Goal: Information Seeking & Learning: Learn about a topic

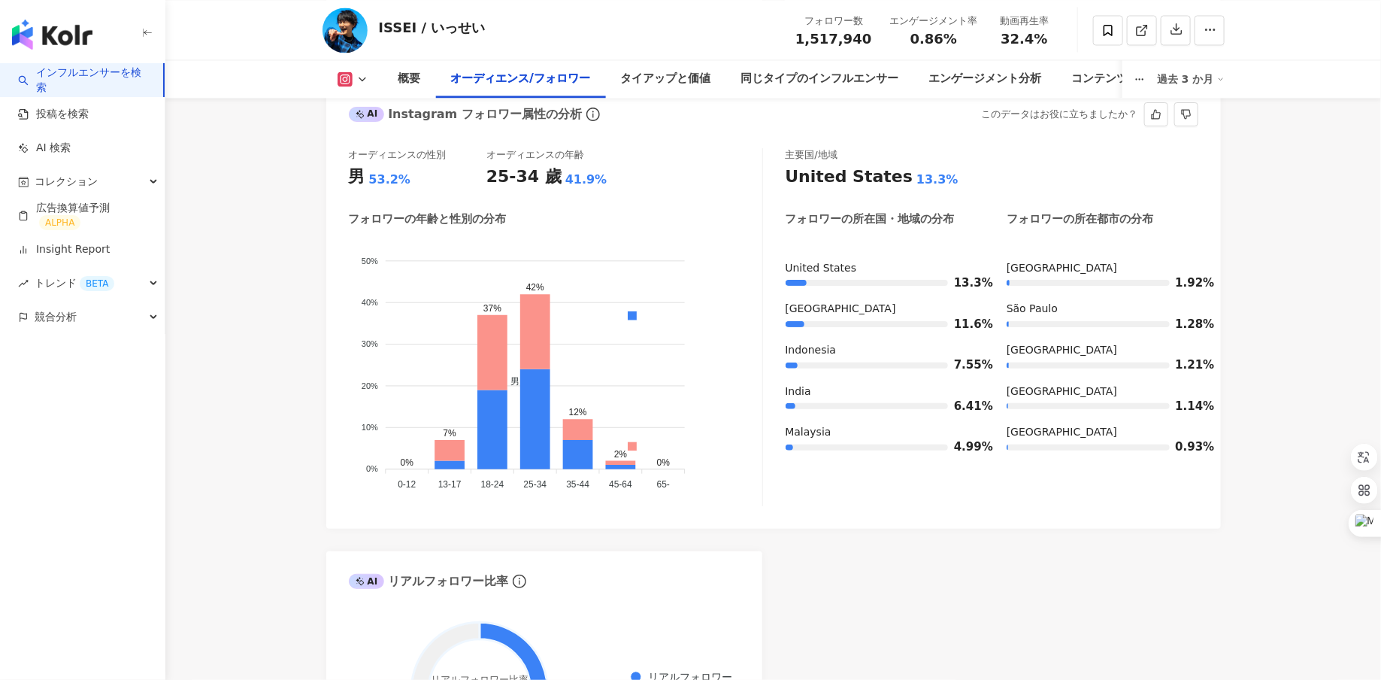
scroll to position [1401, 0]
